Goal: Task Accomplishment & Management: Use online tool/utility

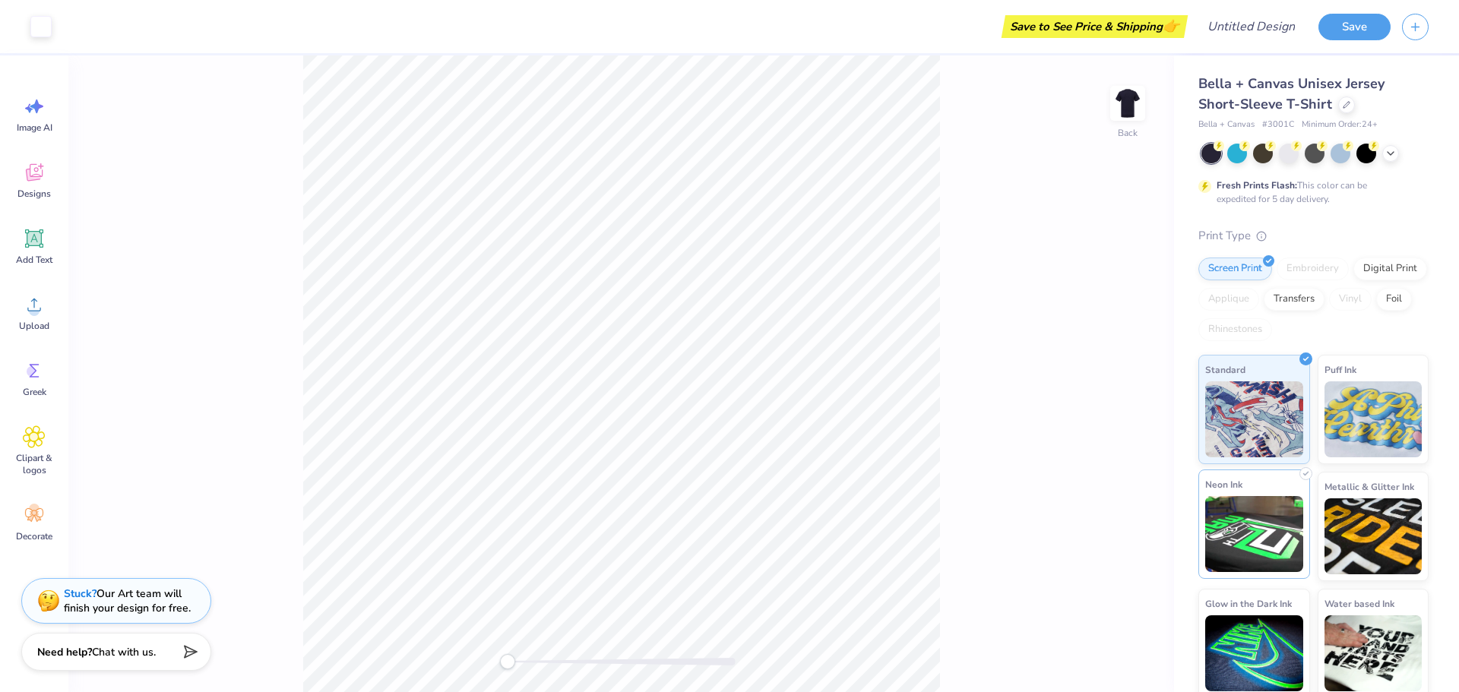
click at [1261, 554] on img at bounding box center [1254, 534] width 98 height 76
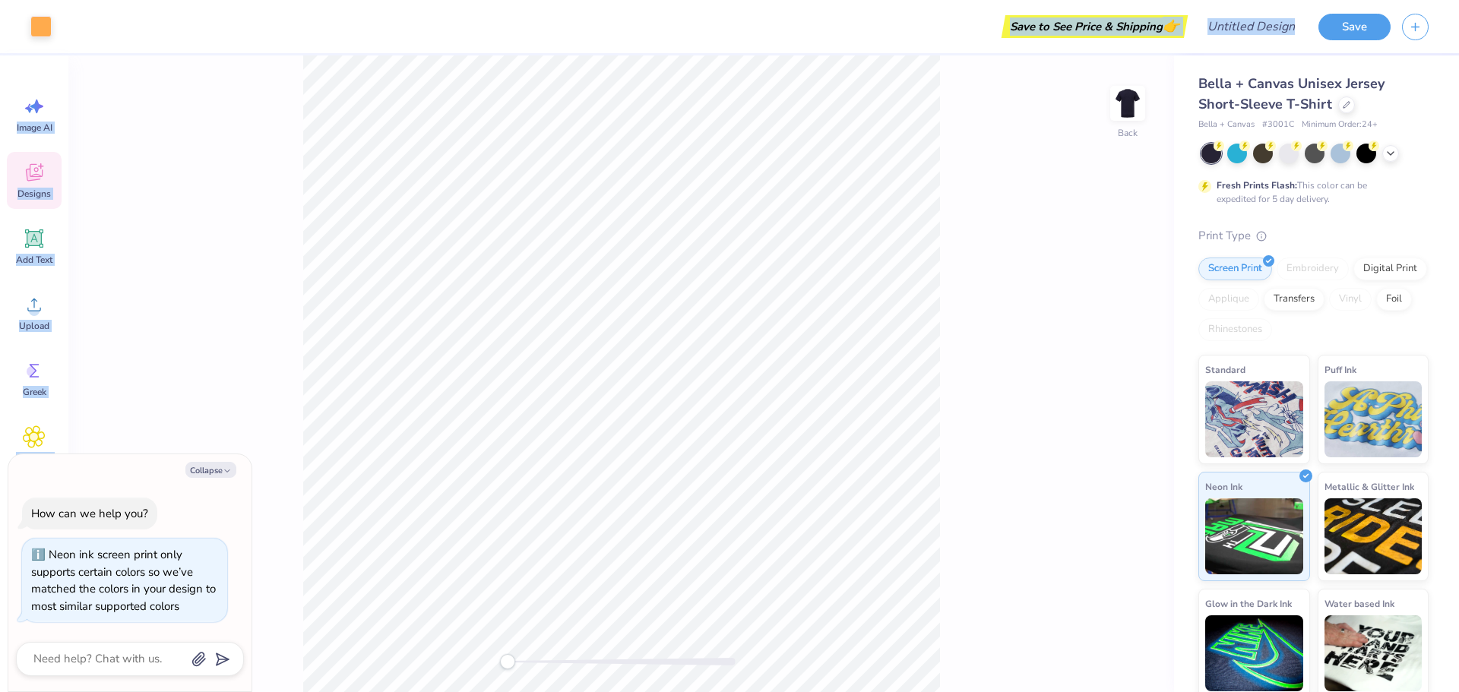
click at [40, 163] on icon at bounding box center [34, 172] width 23 height 23
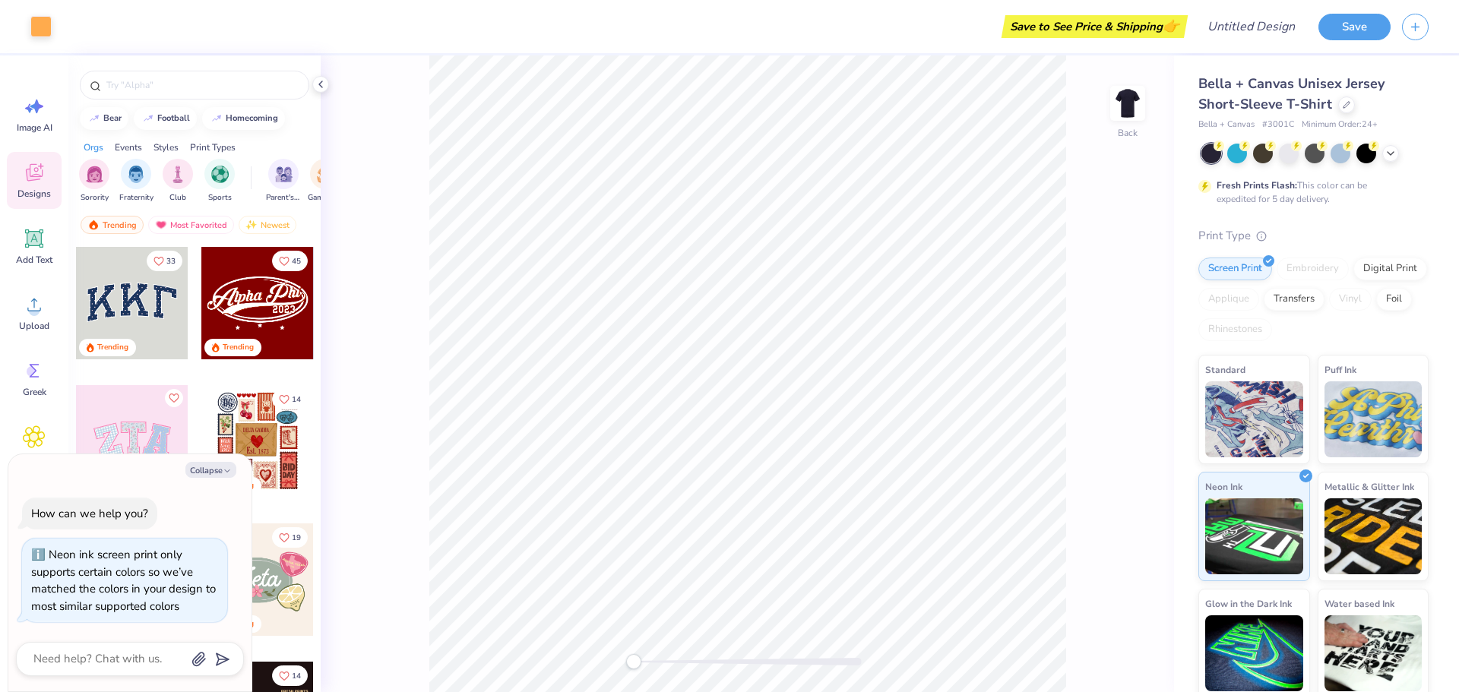
click at [103, 315] on div at bounding box center [132, 303] width 112 height 112
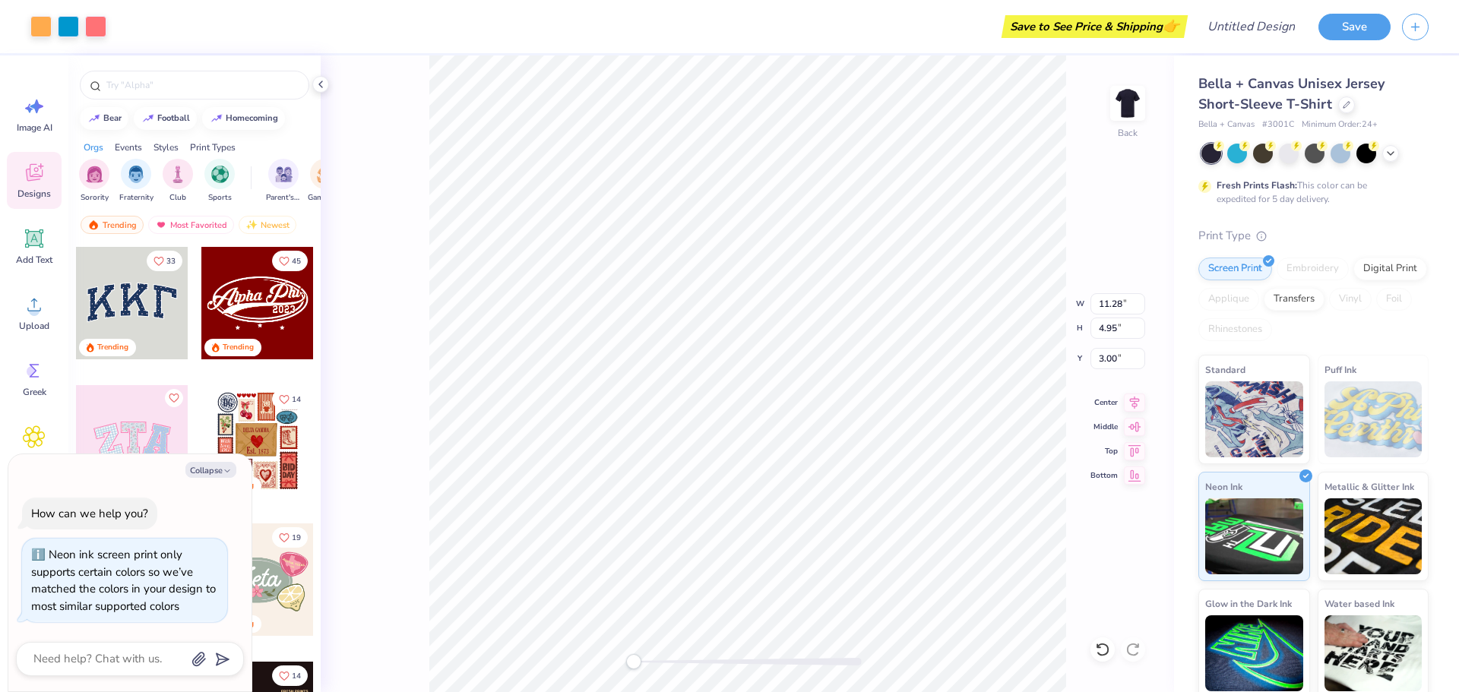
click at [300, 341] on div "Trending" at bounding box center [257, 349] width 112 height 21
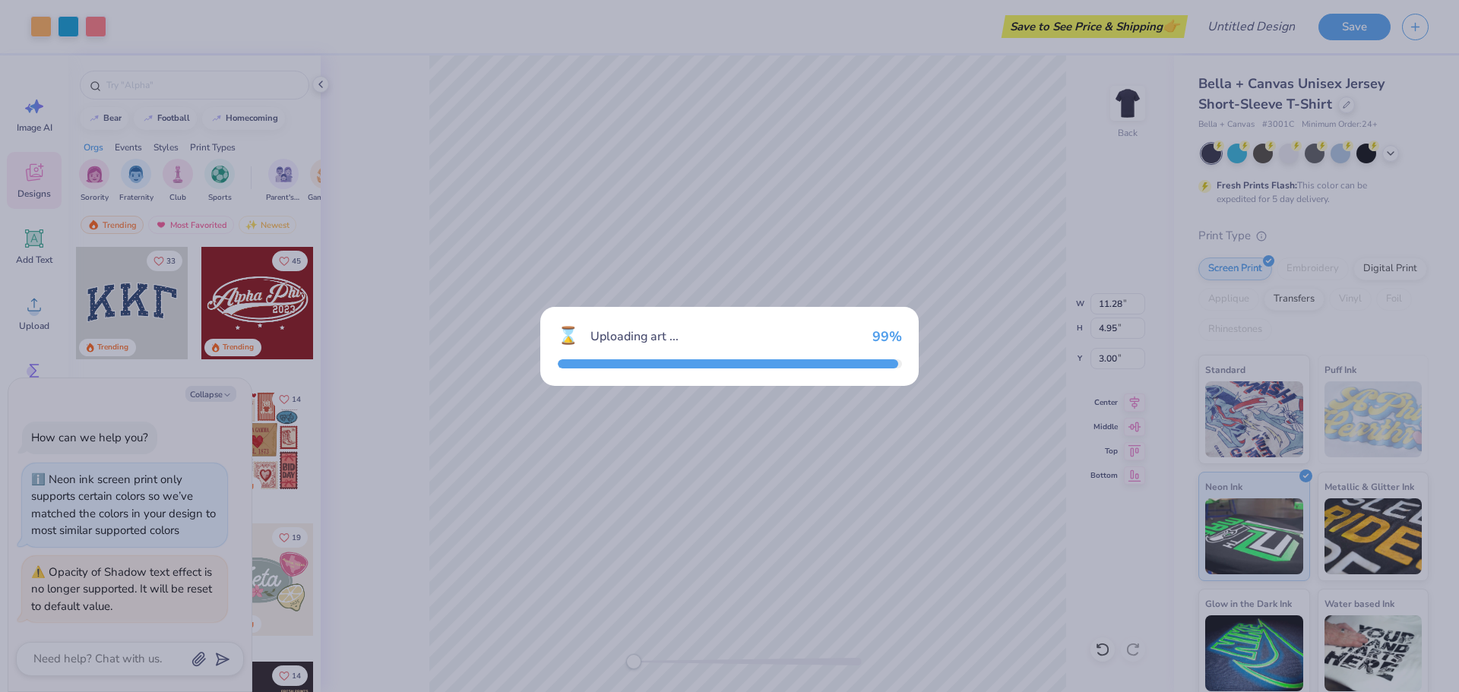
type textarea "x"
type input "13.26"
type input "7.00"
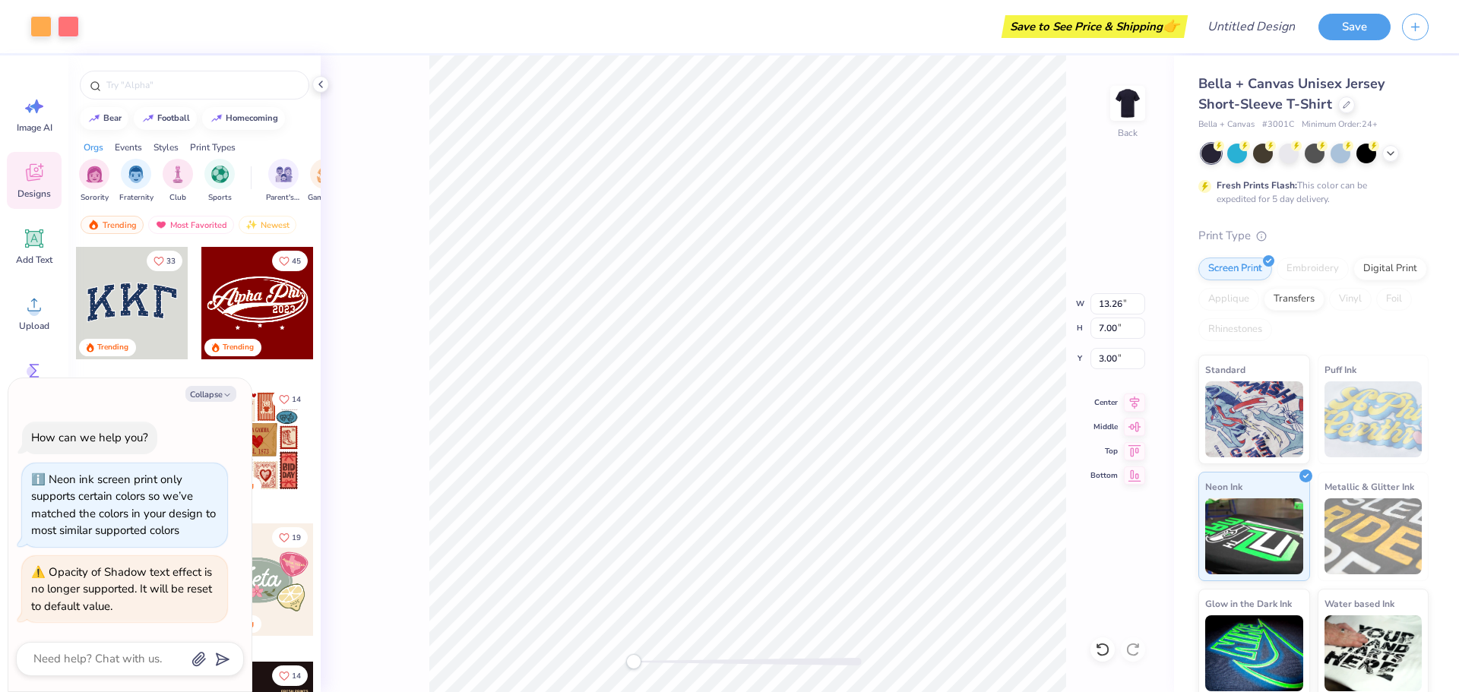
click at [462, 692] on html "Art colors Save to See Price & Shipping 👉 Design Title Save Image AI Designs Ad…" at bounding box center [729, 346] width 1459 height 692
click at [0, 391] on div "Art colors Save to See Price & Shipping 👉 Design Title Save Image AI Designs Ad…" at bounding box center [729, 346] width 1459 height 692
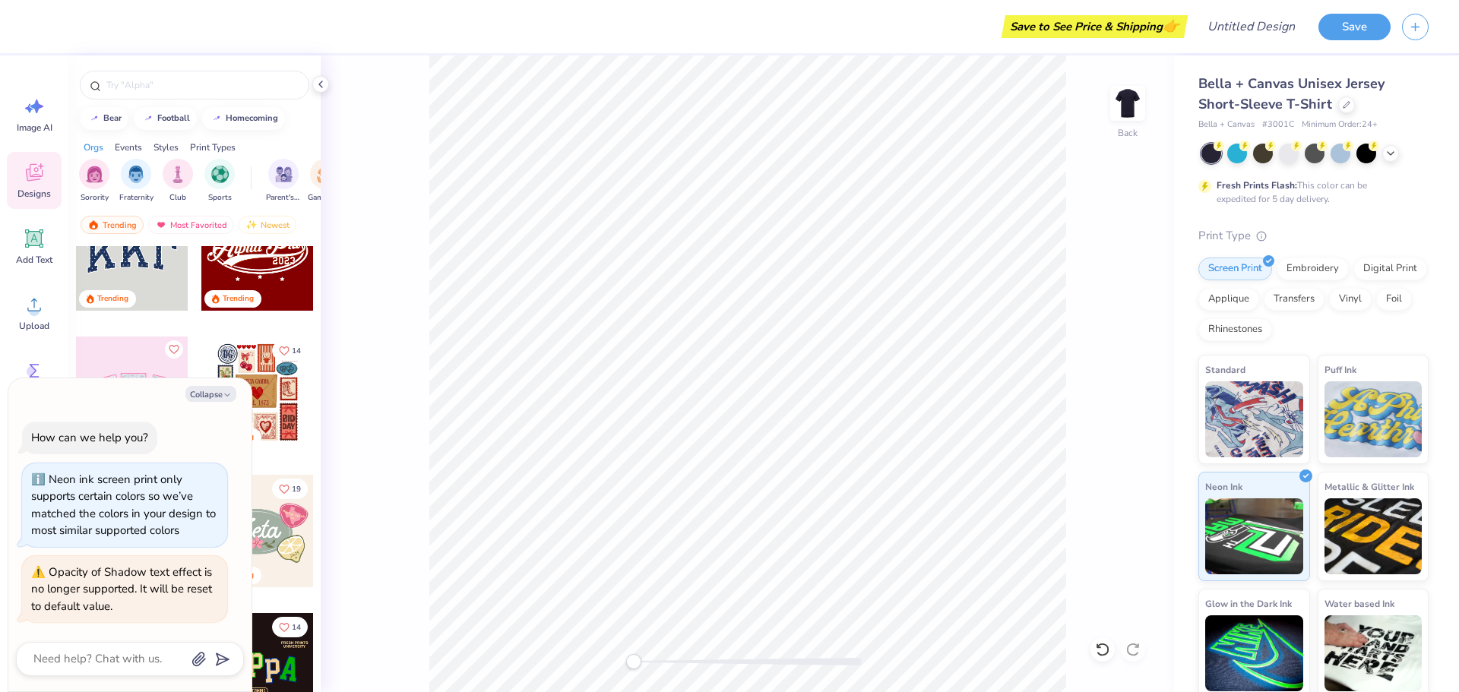
scroll to position [76, 0]
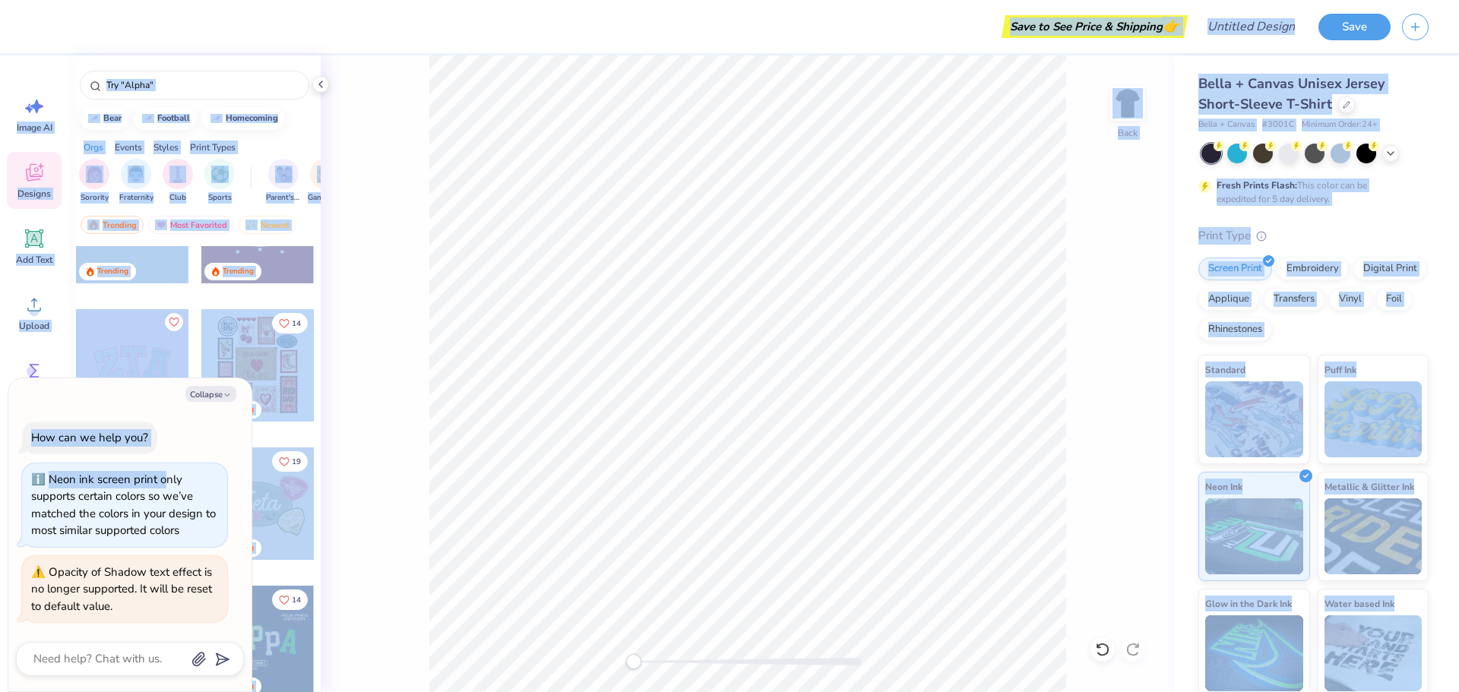
drag, startPoint x: 169, startPoint y: 458, endPoint x: 282, endPoint y: 716, distance: 281.4
click at [282, 692] on html "Save to See Price & Shipping 👉 Design Title Save Image AI Designs Add Text Uplo…" at bounding box center [729, 346] width 1459 height 692
click at [343, 331] on div "Back" at bounding box center [747, 373] width 853 height 637
click at [34, 258] on span "Add Text" at bounding box center [34, 260] width 36 height 12
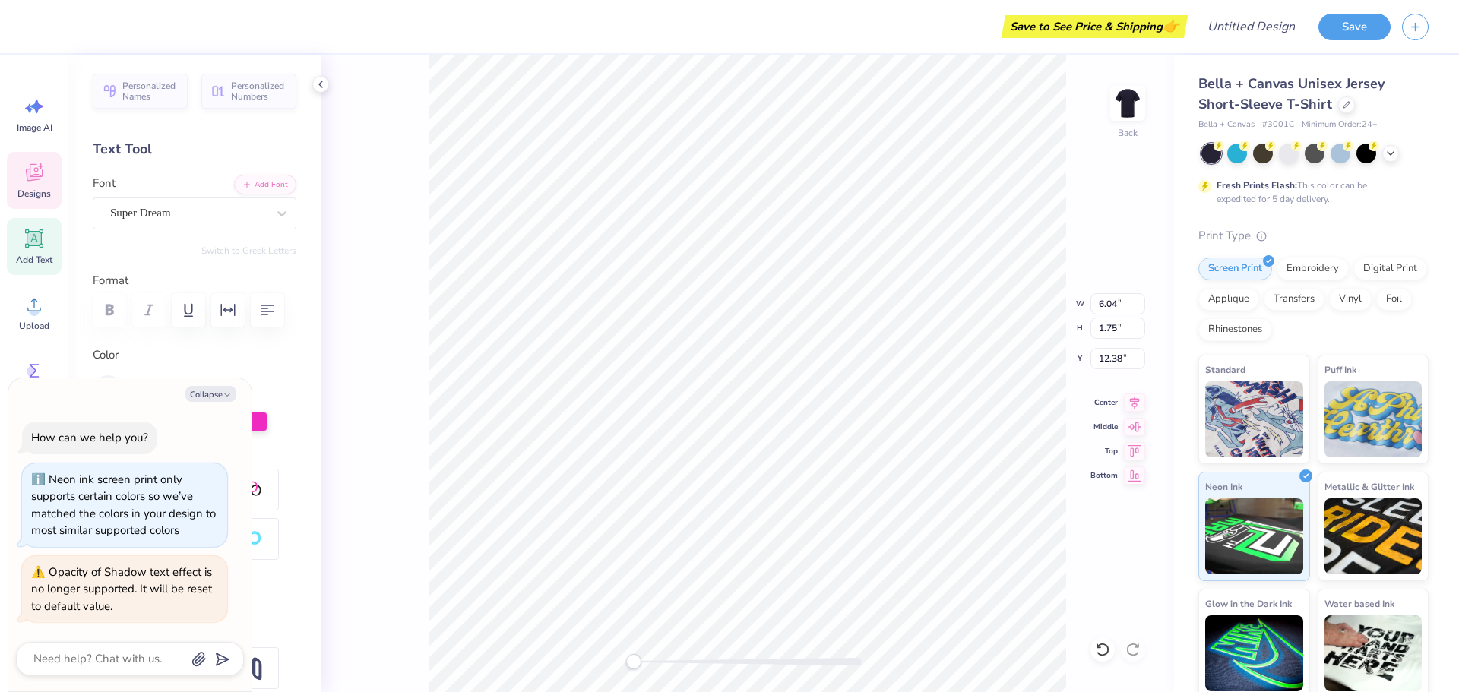
click at [40, 162] on icon at bounding box center [34, 172] width 23 height 23
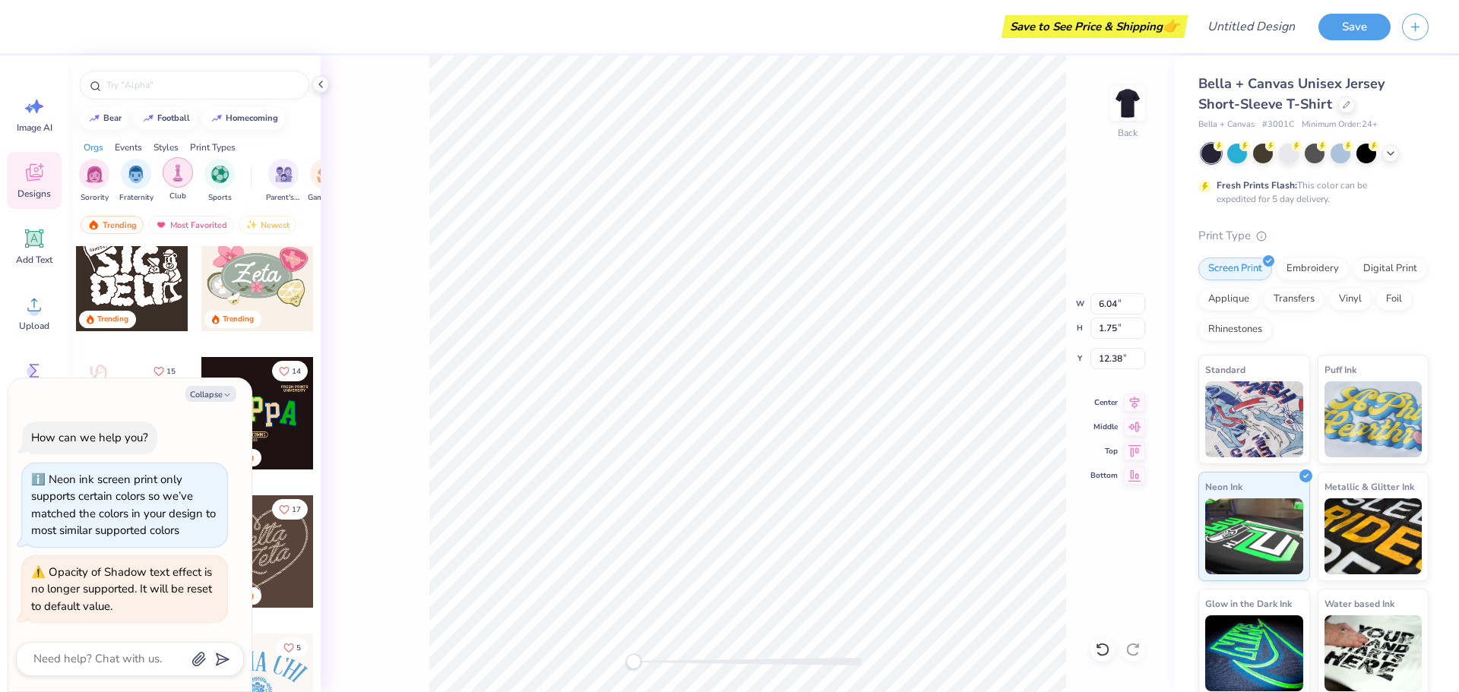
scroll to position [304, 0]
drag, startPoint x: 315, startPoint y: 203, endPoint x: 112, endPoint y: 169, distance: 204.9
click at [93, 208] on div "Sorority Fraternity Club Sports Parent's Weekend Game Day Big Little Reveal Phi…" at bounding box center [194, 182] width 252 height 57
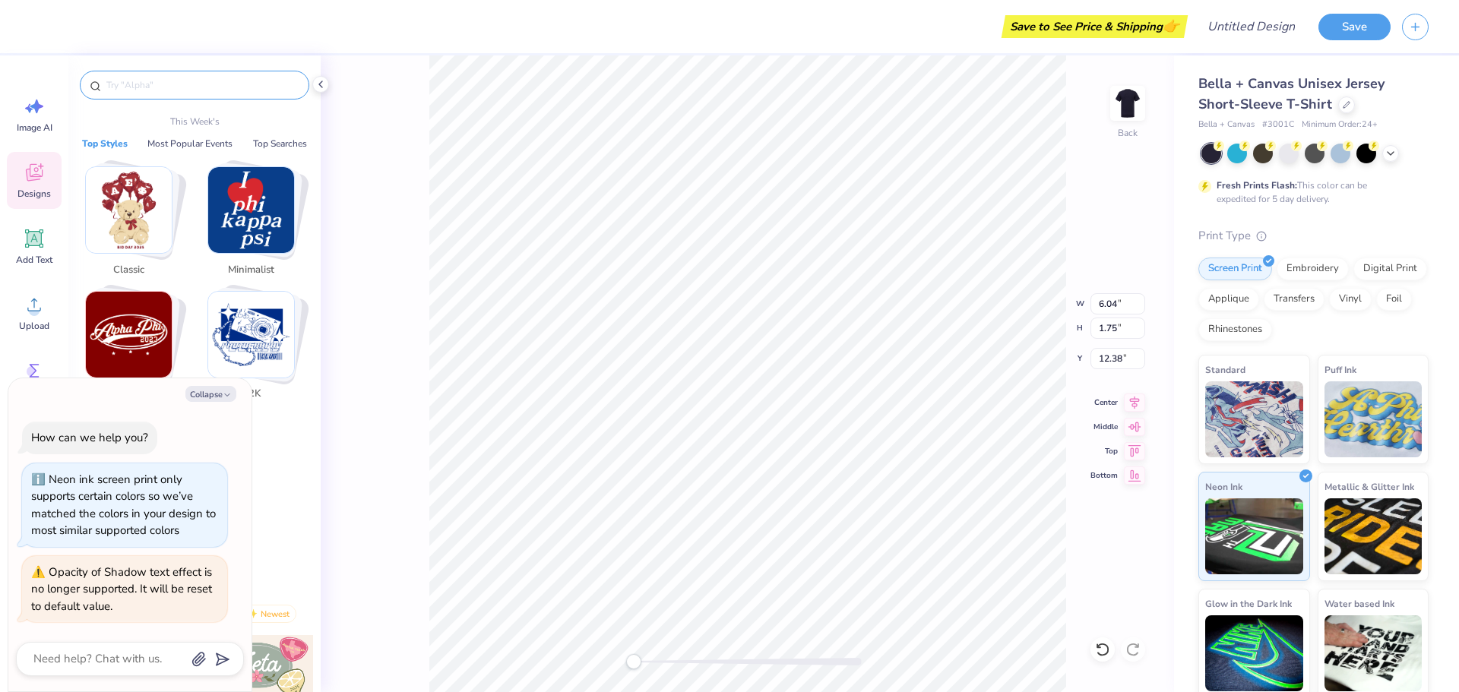
click at [202, 86] on input "text" at bounding box center [202, 85] width 195 height 15
click at [157, 139] on button "Most Popular Events" at bounding box center [190, 143] width 94 height 15
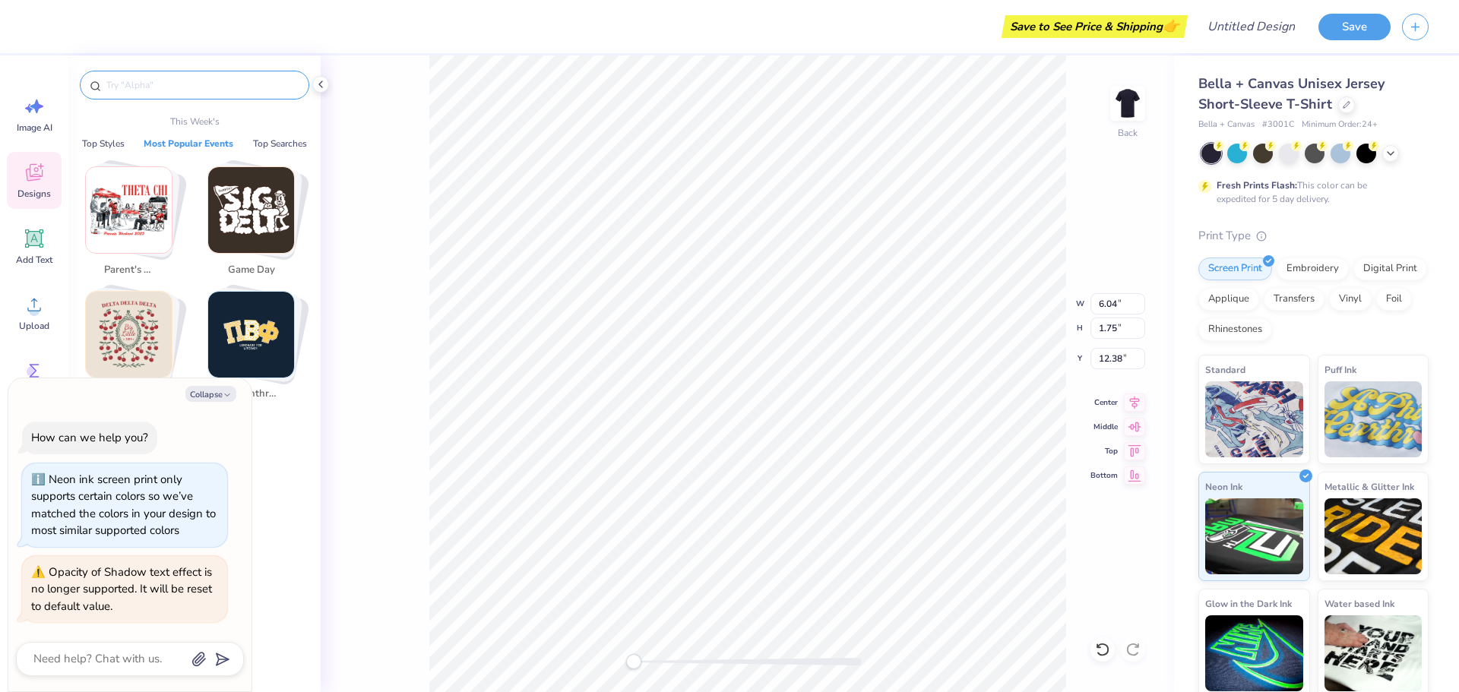
click at [207, 74] on div at bounding box center [194, 85] width 229 height 29
click at [42, 253] on div "Add Text" at bounding box center [34, 246] width 55 height 57
type textarea "x"
